Goal: Transaction & Acquisition: Purchase product/service

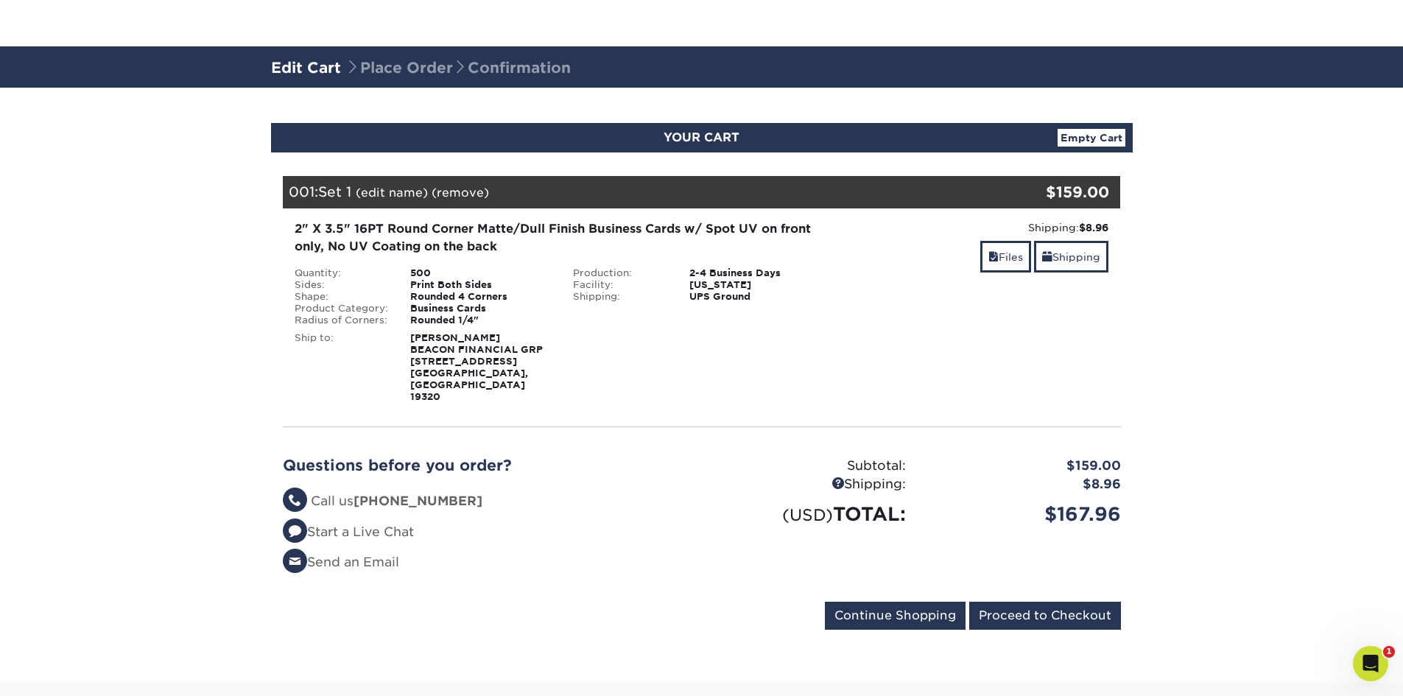
scroll to position [147, 0]
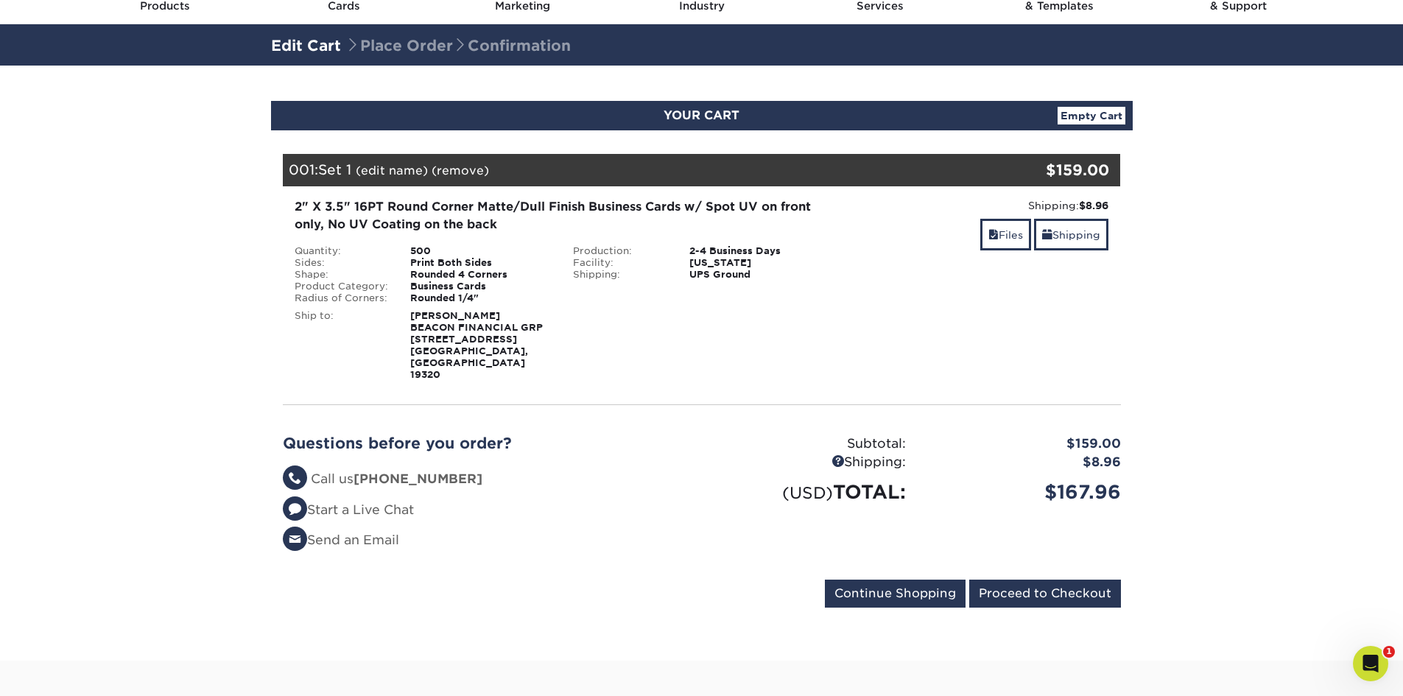
scroll to position [147, 0]
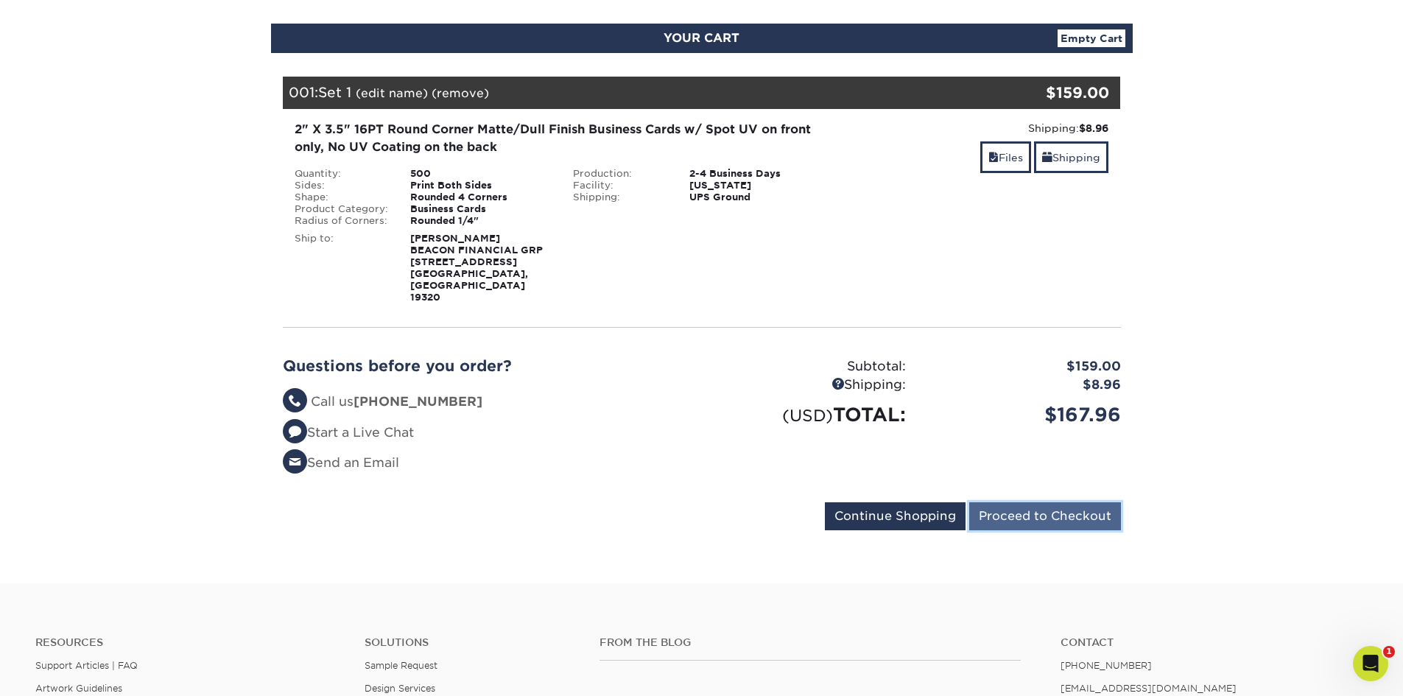
click at [1018, 502] on input "Proceed to Checkout" at bounding box center [1045, 516] width 152 height 28
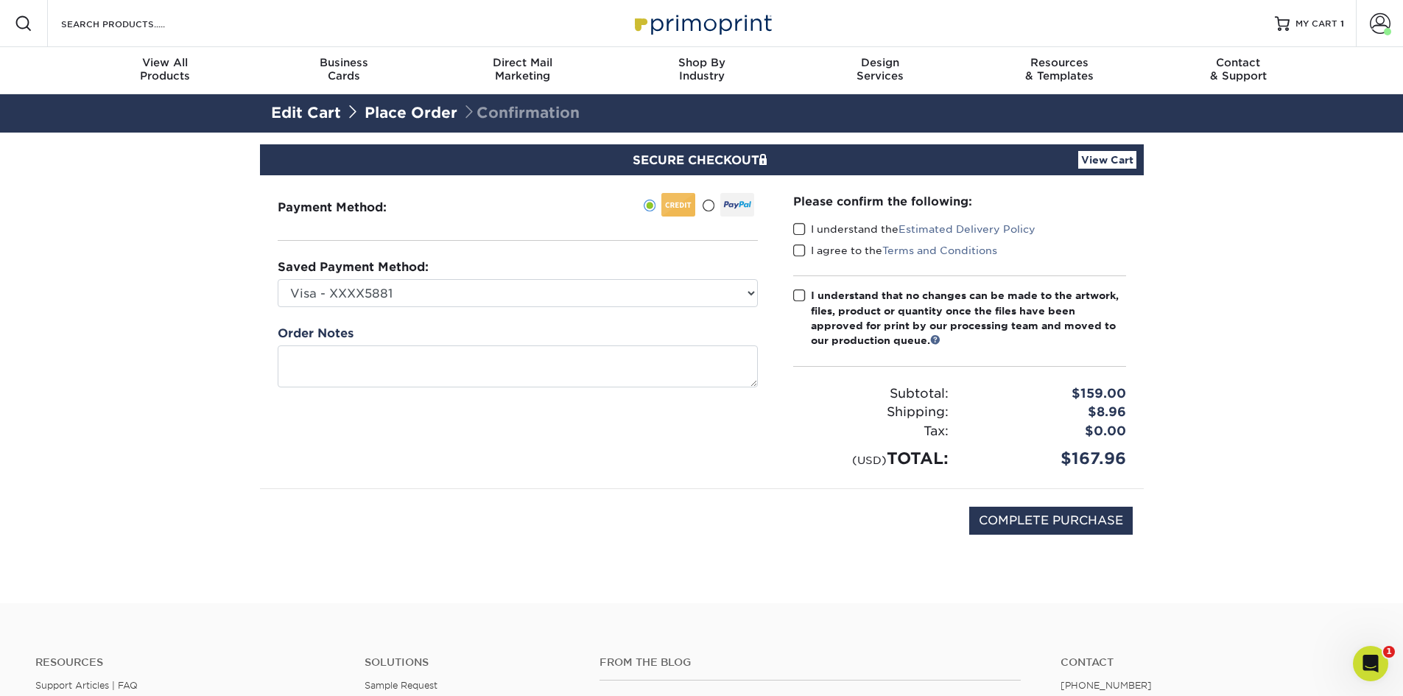
click at [805, 229] on span at bounding box center [799, 229] width 13 height 14
click at [0, 0] on input "I understand the Estimated Delivery Policy" at bounding box center [0, 0] width 0 height 0
click at [803, 254] on span at bounding box center [799, 251] width 13 height 14
click at [0, 0] on input "I agree to the Terms and Conditions" at bounding box center [0, 0] width 0 height 0
click at [799, 296] on span at bounding box center [799, 296] width 13 height 14
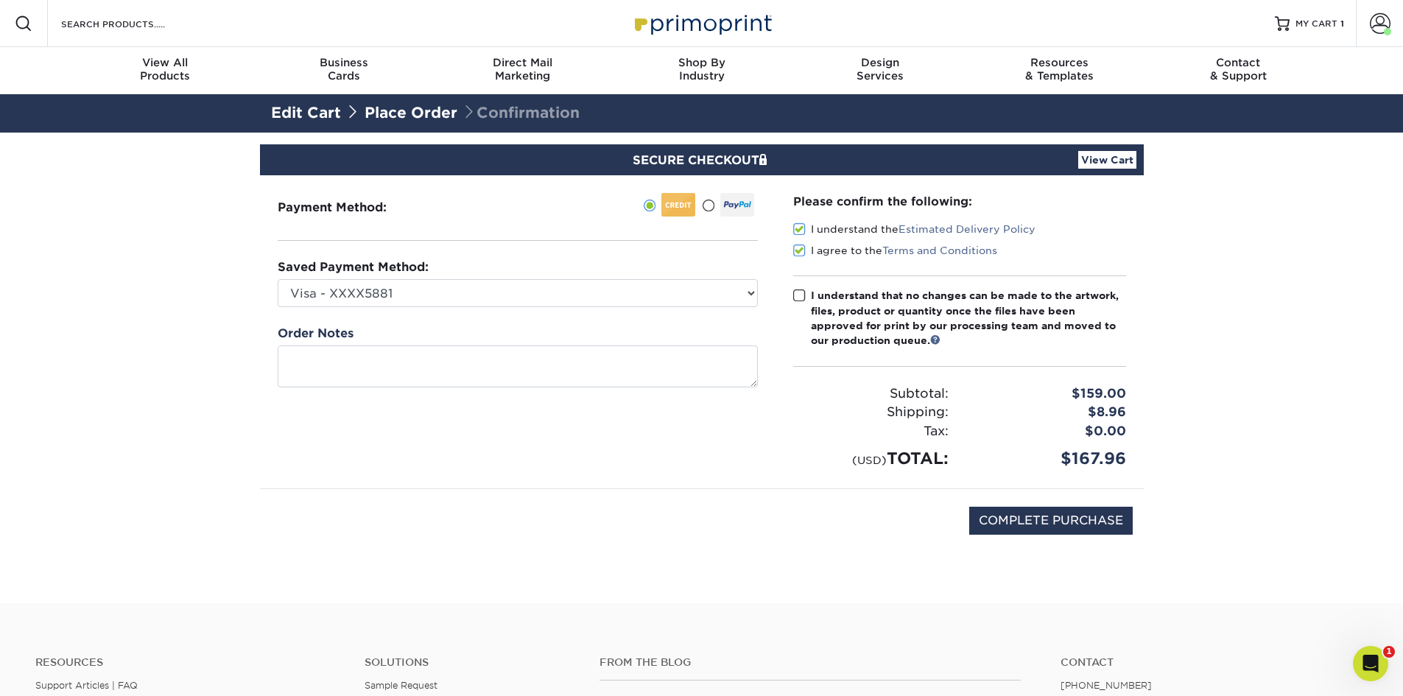
click at [0, 0] on input "I understand that no changes can be made to the artwork, files, product or quan…" at bounding box center [0, 0] width 0 height 0
click at [401, 292] on select "Visa - XXXX5881 New Credit Card" at bounding box center [518, 293] width 480 height 28
click at [278, 279] on select "Visa - XXXX5881 New Credit Card" at bounding box center [518, 293] width 480 height 28
click at [1051, 515] on input "COMPLETE PURCHASE" at bounding box center [1050, 521] width 163 height 28
type input "PROCESSING, PLEASE WAIT..."
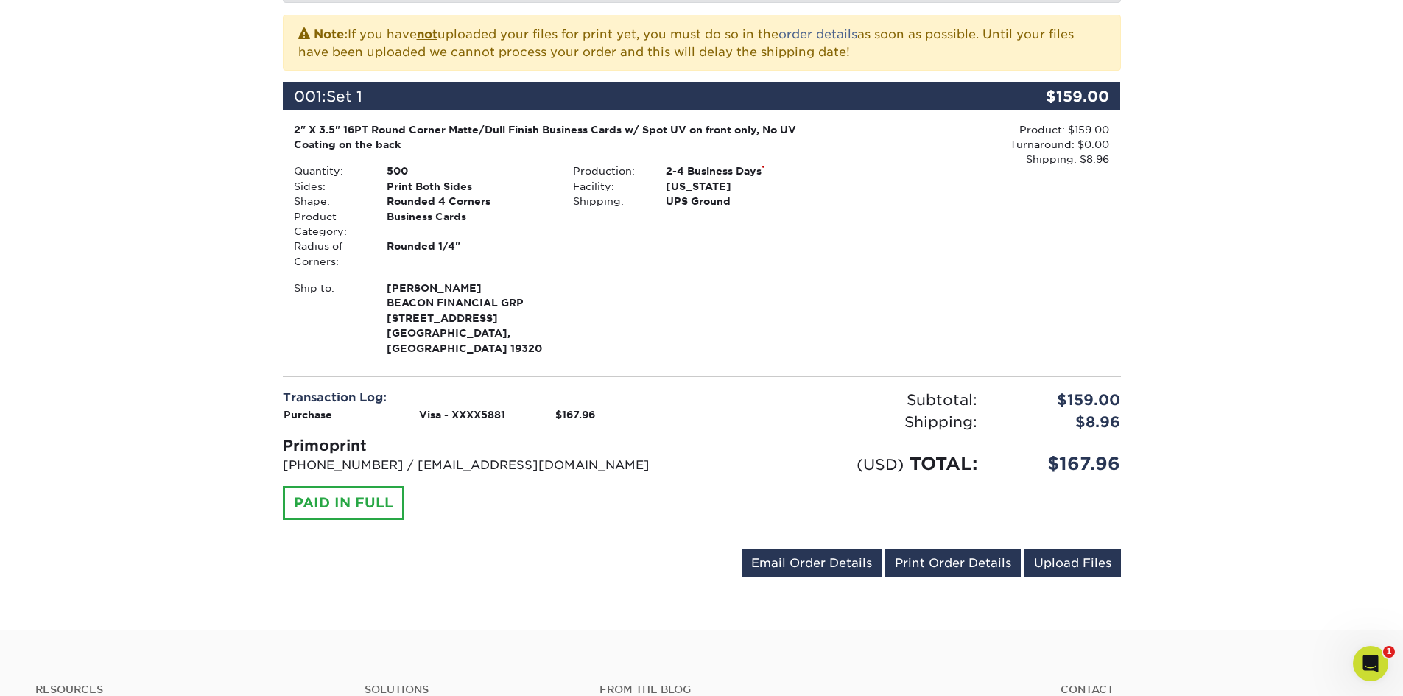
scroll to position [368, 0]
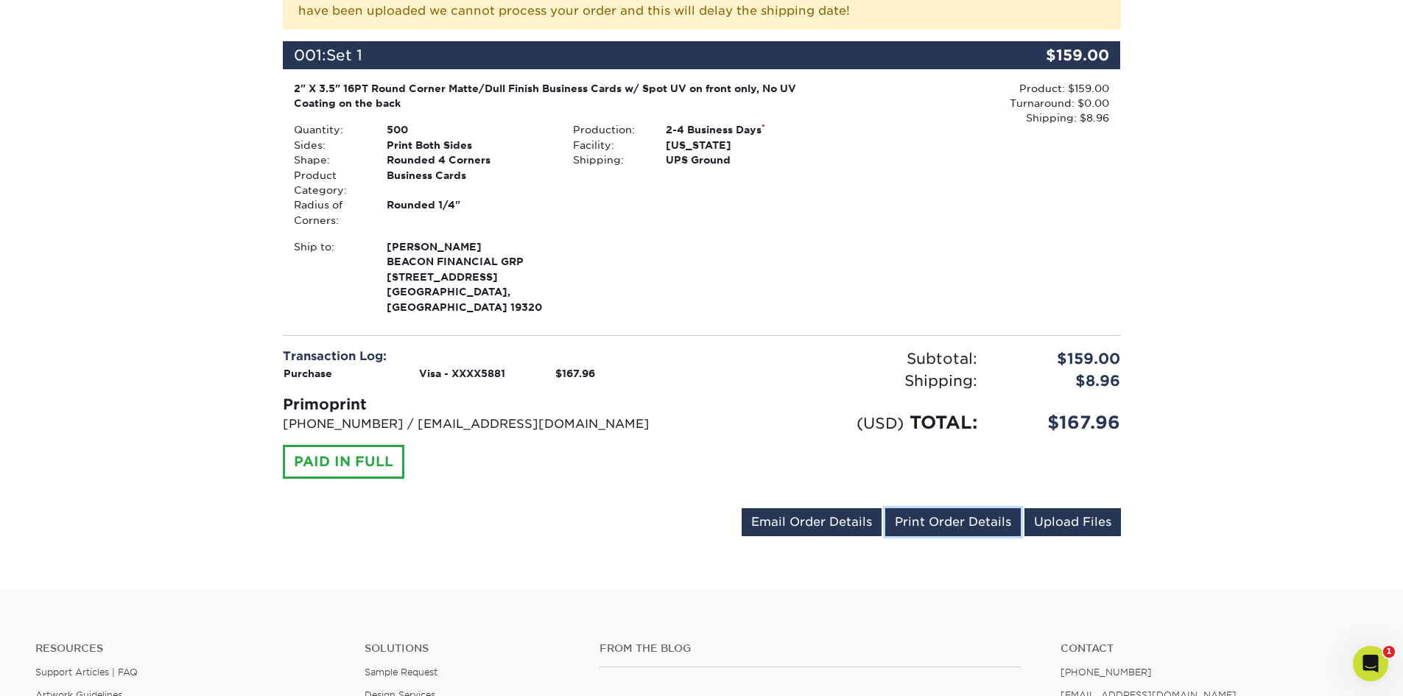
click at [986, 509] on link "Print Order Details" at bounding box center [953, 522] width 136 height 28
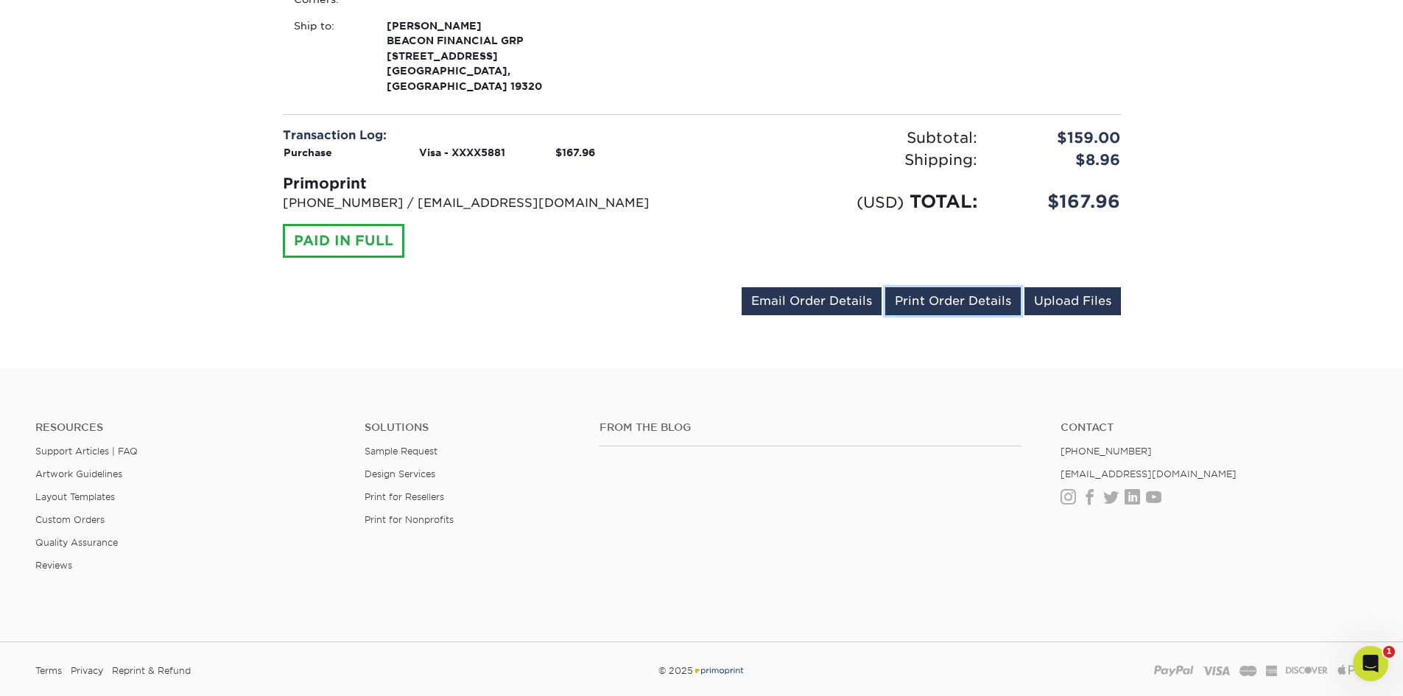
scroll to position [0, 0]
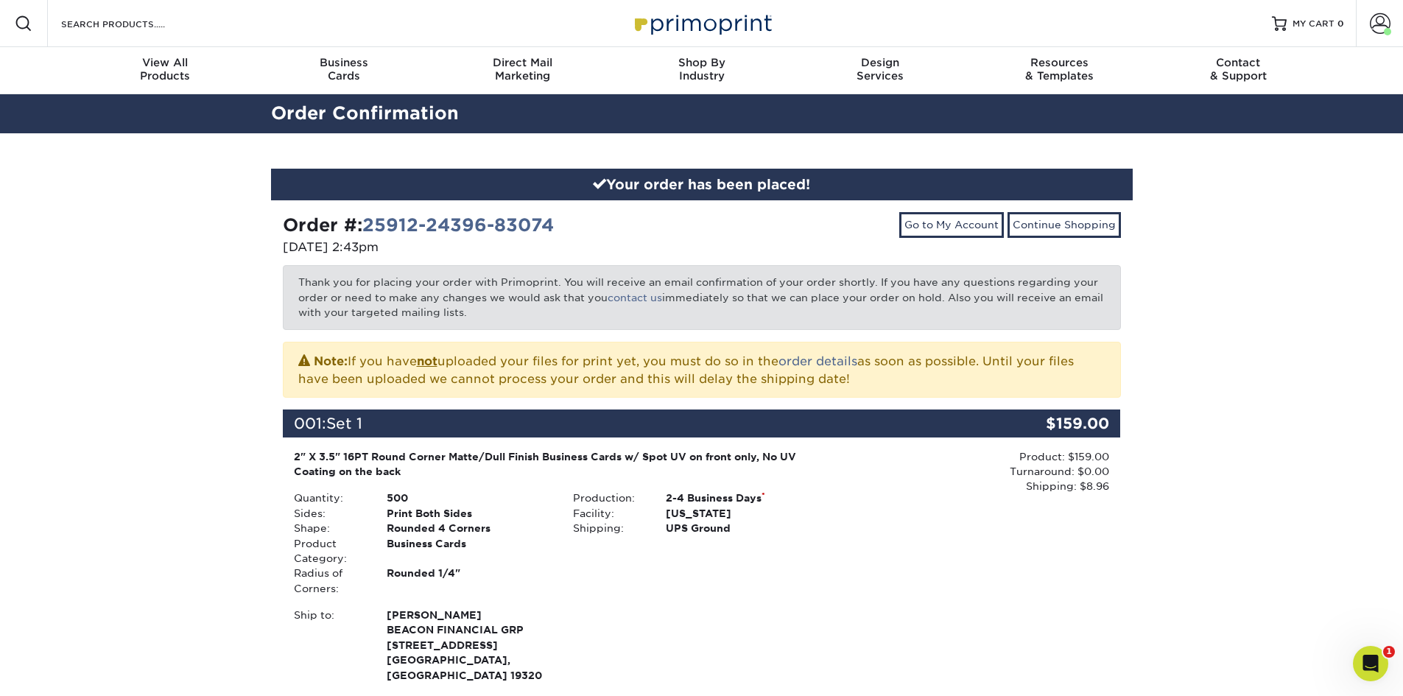
click at [679, 27] on img at bounding box center [701, 23] width 147 height 32
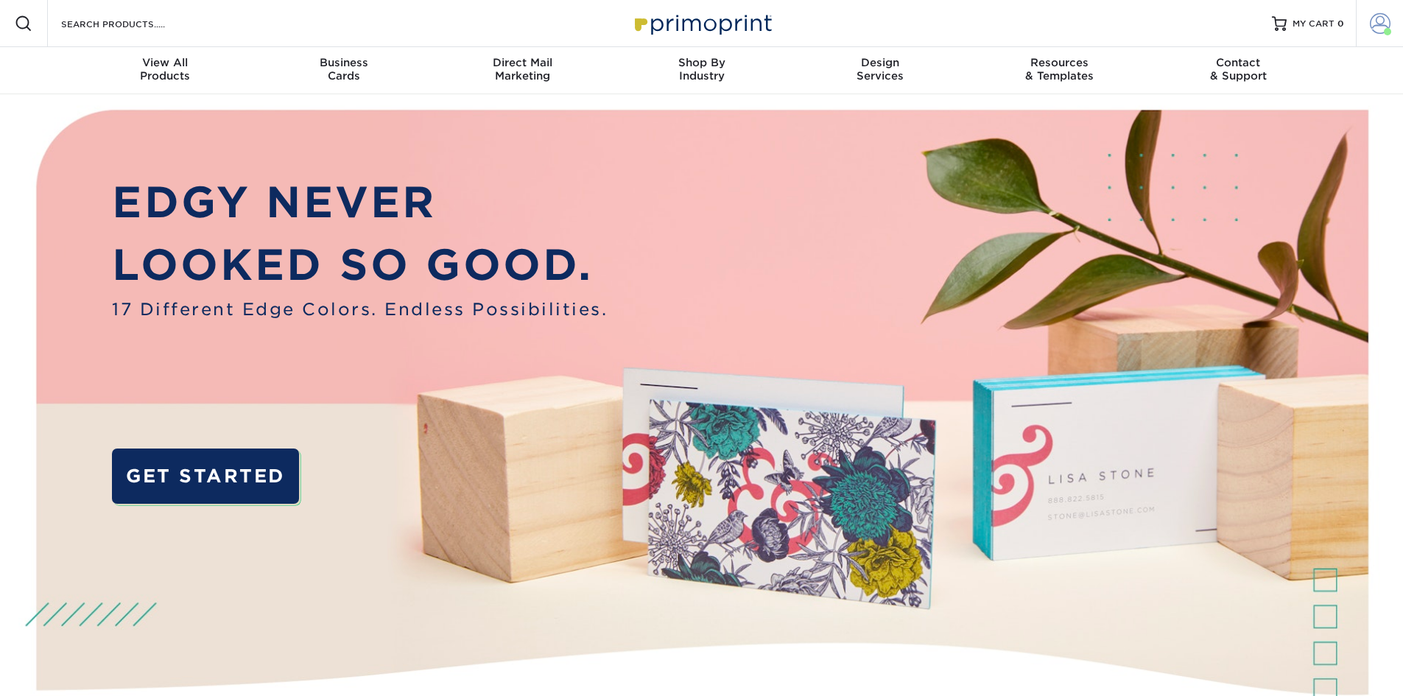
click at [1387, 23] on span at bounding box center [1380, 23] width 21 height 21
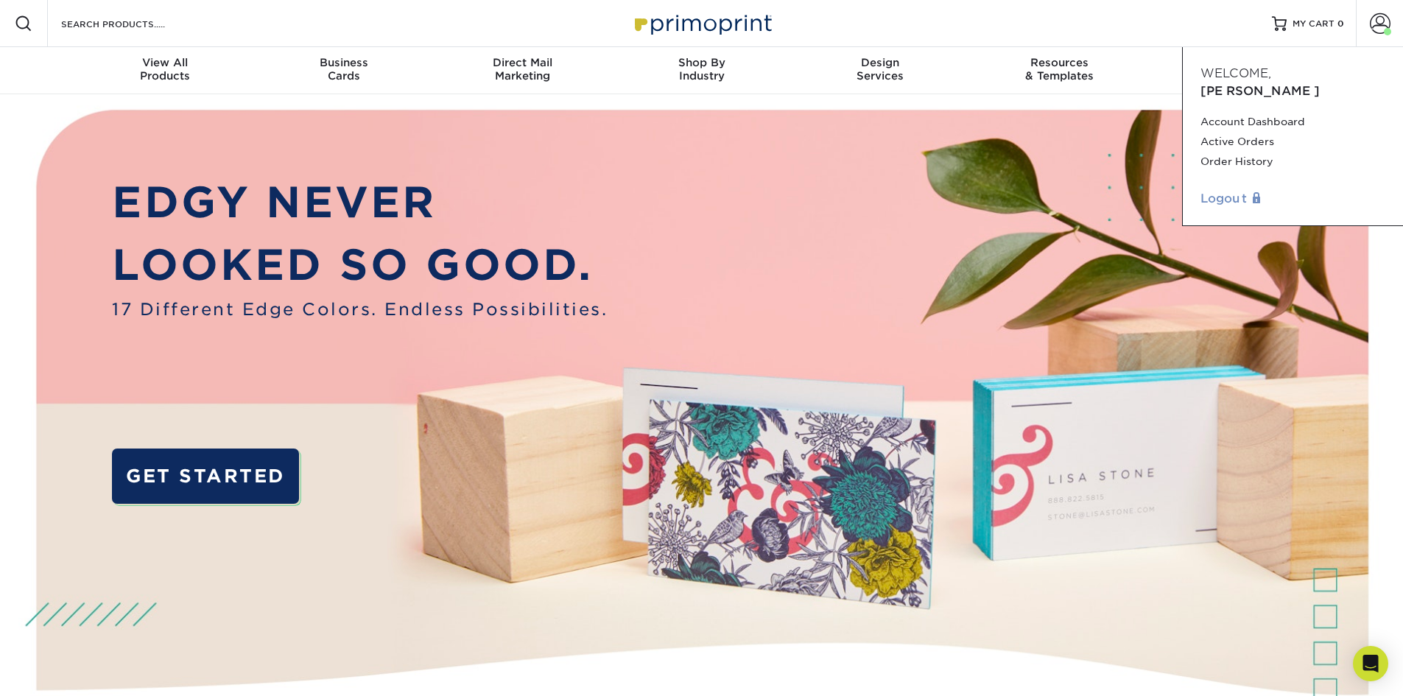
click at [1216, 190] on link "Logout" at bounding box center [1292, 199] width 185 height 18
